Goal: Find specific page/section: Find specific page/section

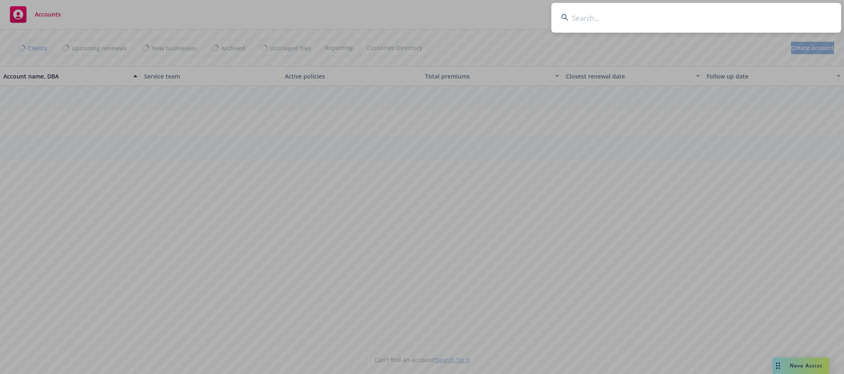
click at [783, 12] on input at bounding box center [696, 18] width 290 height 30
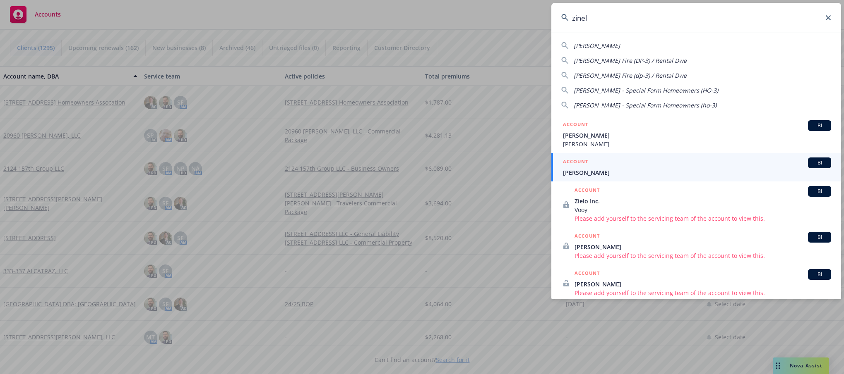
type input "zinel"
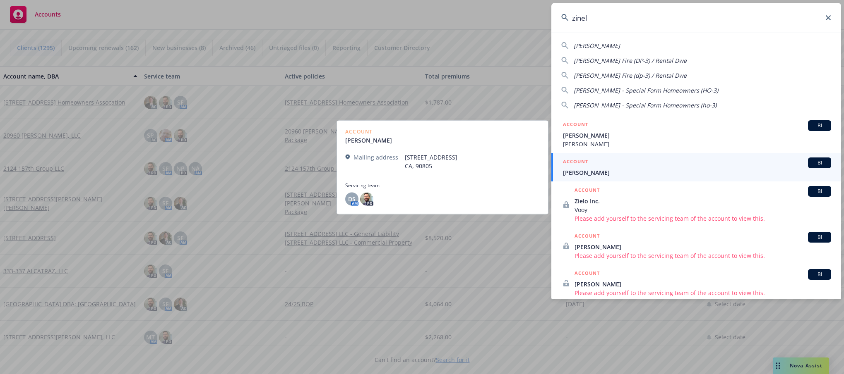
click at [571, 171] on span "[PERSON_NAME]" at bounding box center [697, 172] width 268 height 9
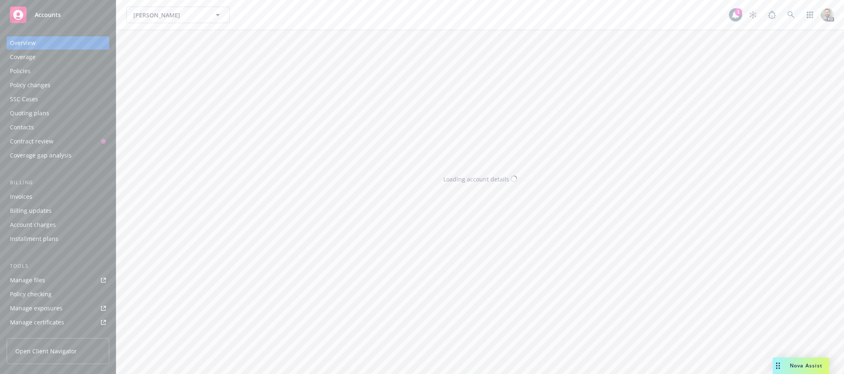
click at [29, 70] on div "Policies" at bounding box center [20, 71] width 21 height 13
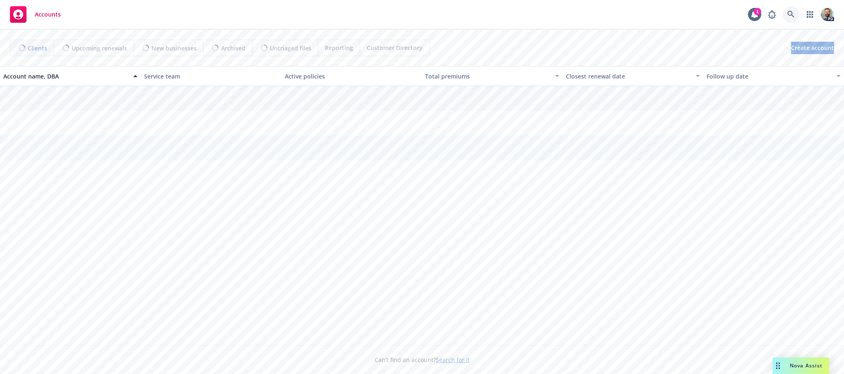
click at [791, 13] on icon at bounding box center [790, 14] width 7 height 7
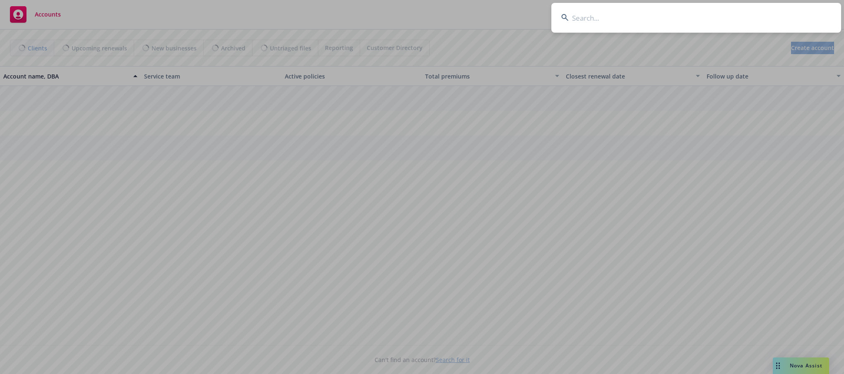
click at [762, 16] on input at bounding box center [696, 18] width 290 height 30
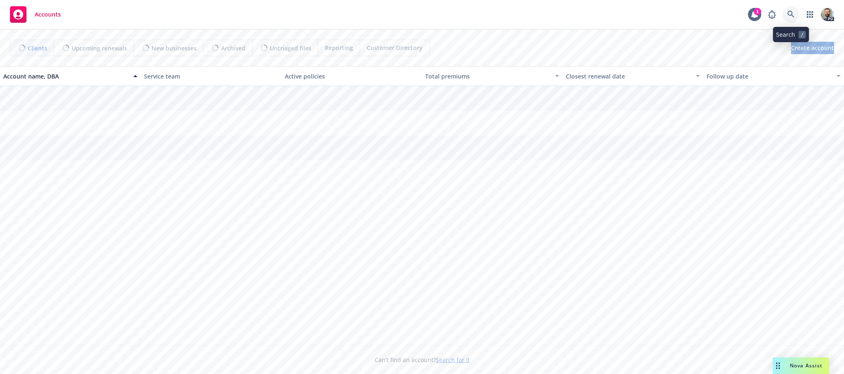
click at [789, 11] on icon at bounding box center [790, 14] width 7 height 7
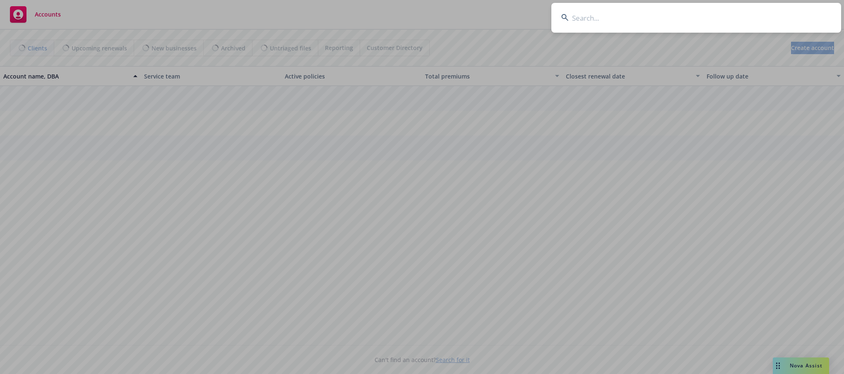
click at [773, 12] on input at bounding box center [696, 18] width 290 height 30
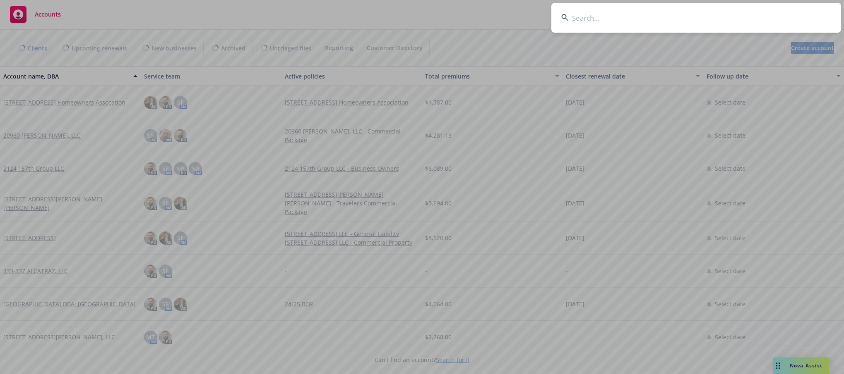
click at [585, 17] on input at bounding box center [696, 18] width 290 height 30
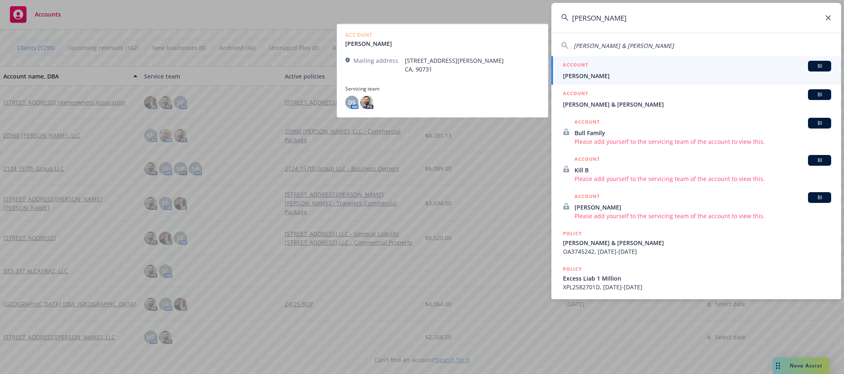
type input "kim kul"
click at [579, 75] on span "Kuljis, Kim" at bounding box center [697, 76] width 268 height 9
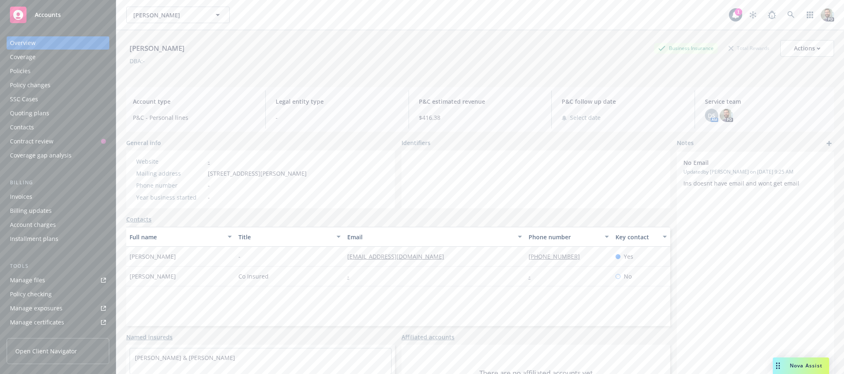
drag, startPoint x: 26, startPoint y: 72, endPoint x: 33, endPoint y: 72, distance: 6.2
click at [26, 72] on div "Policies" at bounding box center [20, 71] width 21 height 13
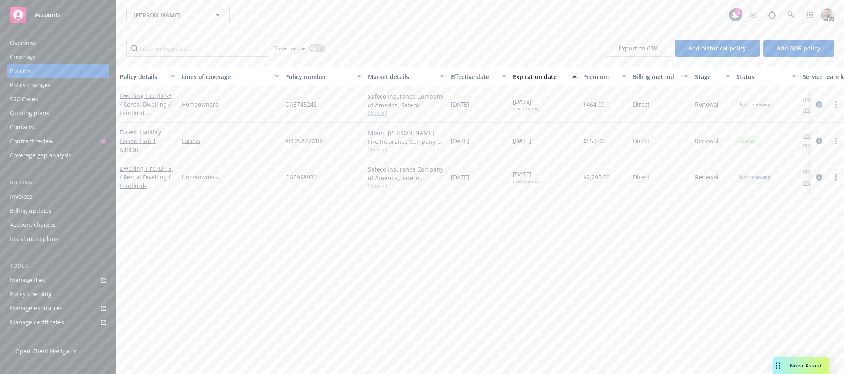
drag, startPoint x: 24, startPoint y: 44, endPoint x: 47, endPoint y: 43, distance: 23.2
click at [25, 43] on div "Overview" at bounding box center [23, 42] width 26 height 13
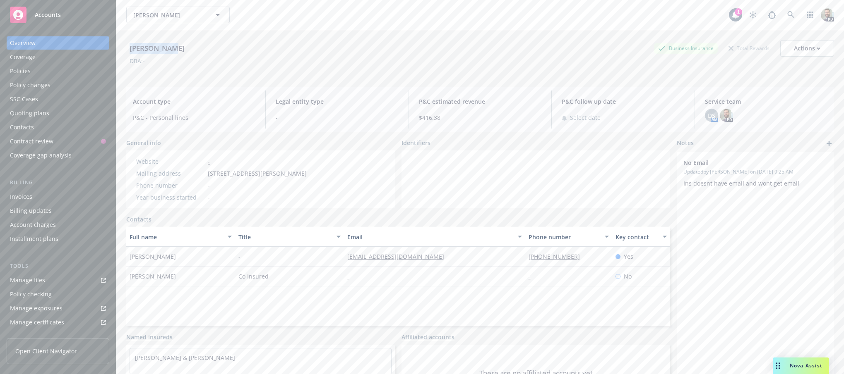
drag, startPoint x: 130, startPoint y: 48, endPoint x: 170, endPoint y: 48, distance: 40.1
click at [170, 48] on div "Kuljis, Kim Business Insurance Total Rewards Actions" at bounding box center [479, 48] width 707 height 17
click at [170, 46] on div "Kuljis, Kim Business Insurance Total Rewards Actions" at bounding box center [479, 48] width 707 height 17
drag, startPoint x: 168, startPoint y: 47, endPoint x: 129, endPoint y: 43, distance: 38.7
click at [129, 43] on div "Kuljis, Kim" at bounding box center [157, 48] width 62 height 11
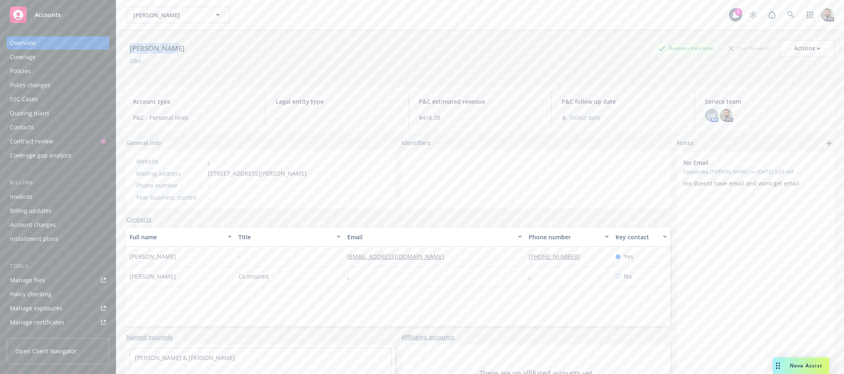
click at [179, 47] on div "Kuljis, Kim Business Insurance Total Rewards Actions" at bounding box center [479, 48] width 707 height 17
drag, startPoint x: 168, startPoint y: 48, endPoint x: 129, endPoint y: 47, distance: 38.1
click at [129, 47] on div "Kuljis, Kim" at bounding box center [157, 48] width 62 height 11
drag, startPoint x: 174, startPoint y: 50, endPoint x: 167, endPoint y: 50, distance: 7.0
click at [174, 50] on div "Kuljis, Kim Business Insurance Total Rewards Actions" at bounding box center [479, 48] width 707 height 17
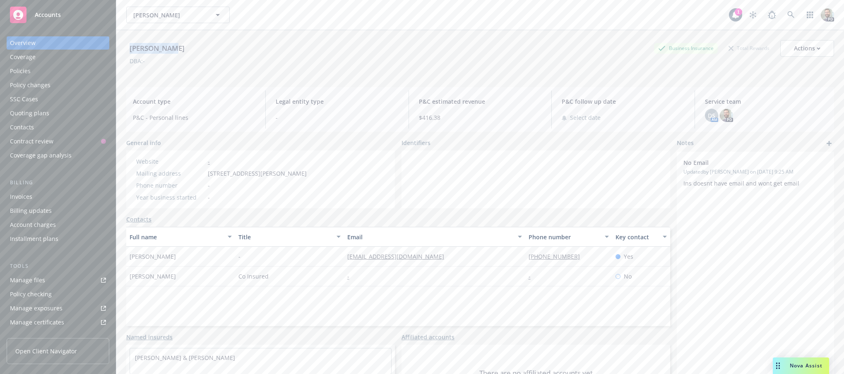
click at [167, 50] on div "Kuljis, Kim" at bounding box center [157, 48] width 62 height 11
click at [158, 48] on div "Kuljis, Kim" at bounding box center [157, 48] width 62 height 11
click at [155, 48] on div "Kuljis, Kim" at bounding box center [157, 48] width 62 height 11
click at [153, 48] on div "Kuljis, Kim" at bounding box center [157, 48] width 62 height 11
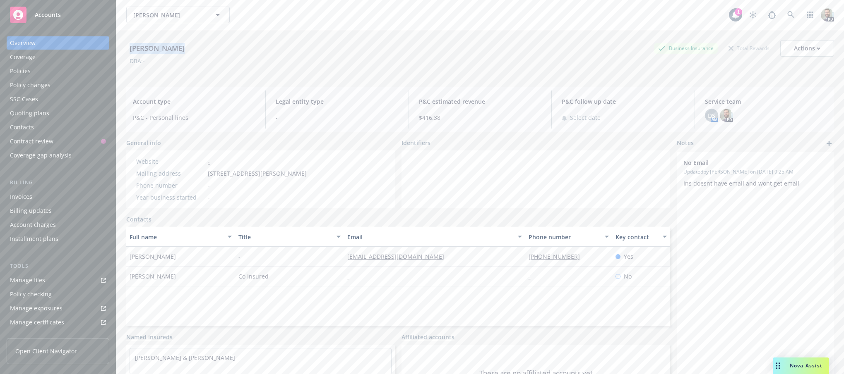
click at [153, 48] on div "Kuljis, Kim" at bounding box center [157, 48] width 62 height 11
click at [179, 48] on div "Kuljis, Kim Business Insurance Total Rewards Actions" at bounding box center [479, 48] width 707 height 17
drag, startPoint x: 171, startPoint y: 48, endPoint x: 127, endPoint y: 48, distance: 43.4
click at [127, 48] on div "Kuljis, Kim Business Insurance Total Rewards Actions" at bounding box center [479, 48] width 707 height 17
click at [180, 51] on div "Kuljis, Kim Business Insurance Total Rewards Actions" at bounding box center [479, 48] width 707 height 17
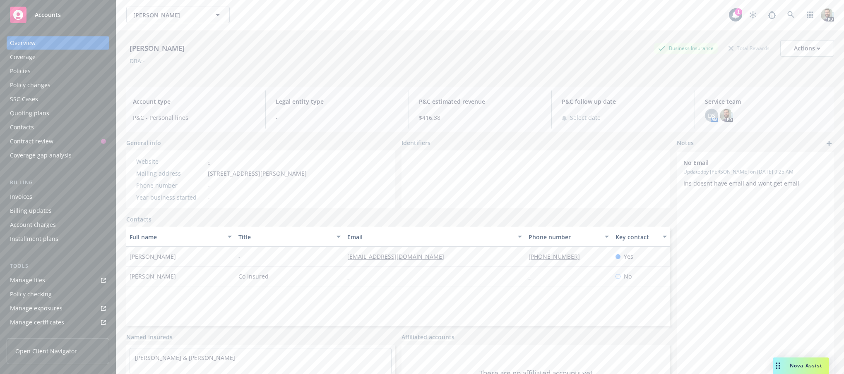
click at [171, 50] on div "Kuljis, Kim Business Insurance Total Rewards Actions" at bounding box center [479, 48] width 707 height 17
click at [162, 48] on div "Kuljis, Kim" at bounding box center [157, 48] width 62 height 11
drag, startPoint x: 164, startPoint y: 48, endPoint x: 129, endPoint y: 48, distance: 35.2
click at [129, 48] on div "Kuljis, Kim" at bounding box center [157, 48] width 62 height 11
copy div "Kuljis, Kim"
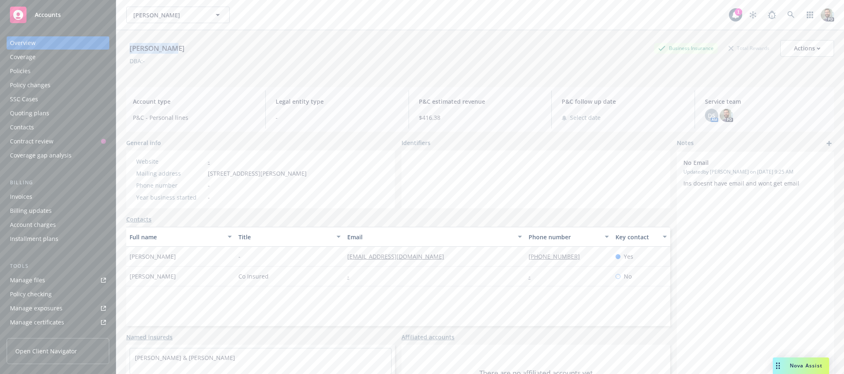
click at [24, 68] on div "Policies" at bounding box center [20, 71] width 21 height 13
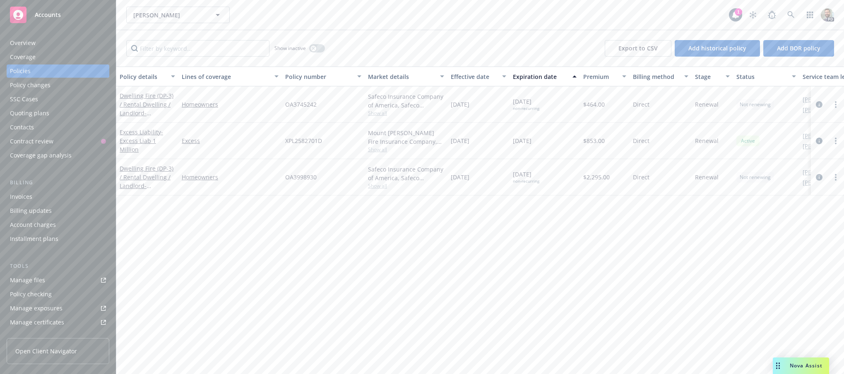
click at [536, 32] on div "Show inactive Export to CSV Add historical policy Add BOR policy" at bounding box center [479, 48] width 727 height 36
